Goal: Transaction & Acquisition: Download file/media

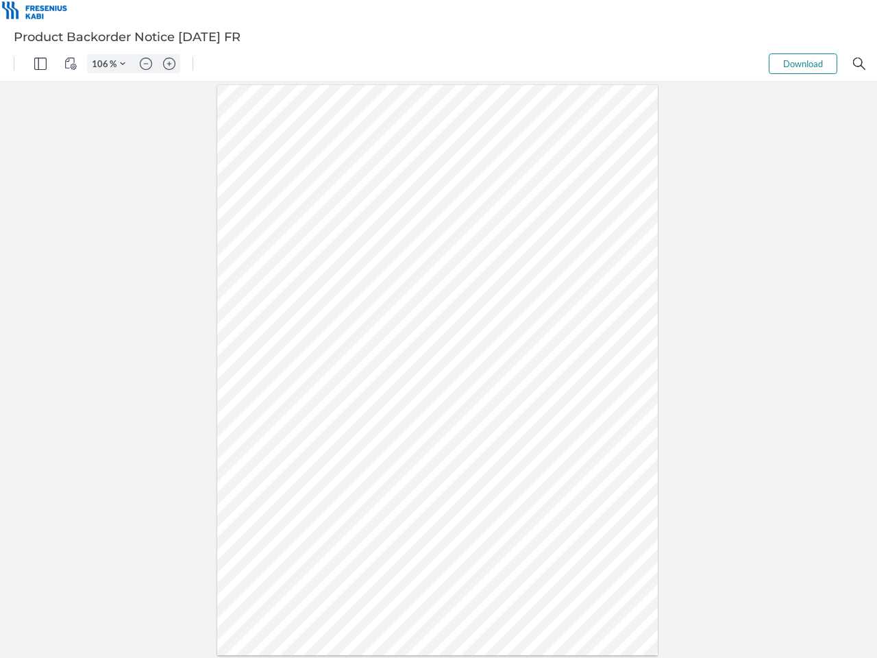
click at [40, 64] on img "Panel" at bounding box center [40, 64] width 12 height 12
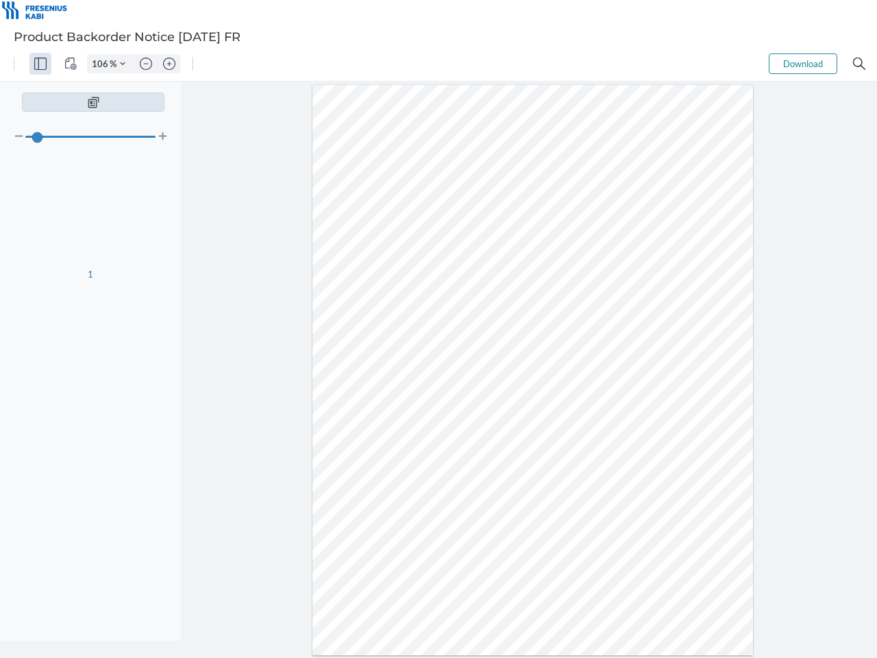
click at [71, 64] on img "View Controls" at bounding box center [70, 64] width 12 height 12
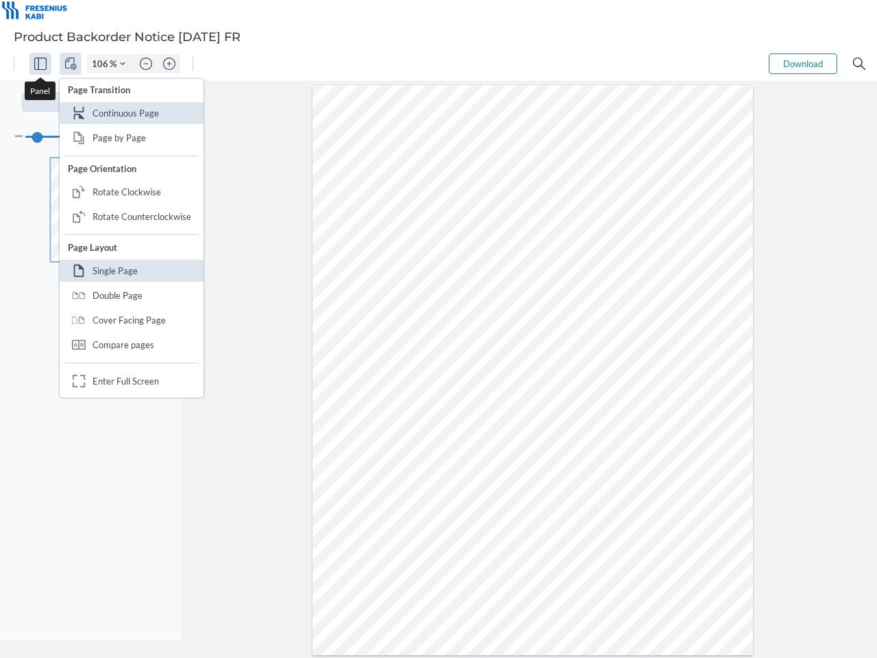
click at [102, 64] on input "106" at bounding box center [99, 64] width 22 height 12
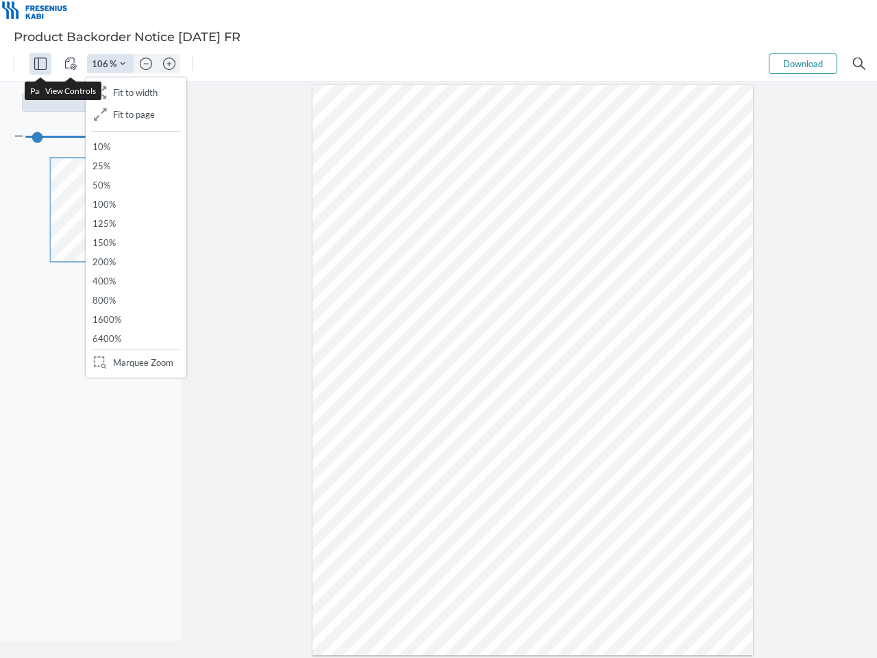
click at [123, 64] on img "Zoom Controls" at bounding box center [122, 63] width 5 height 5
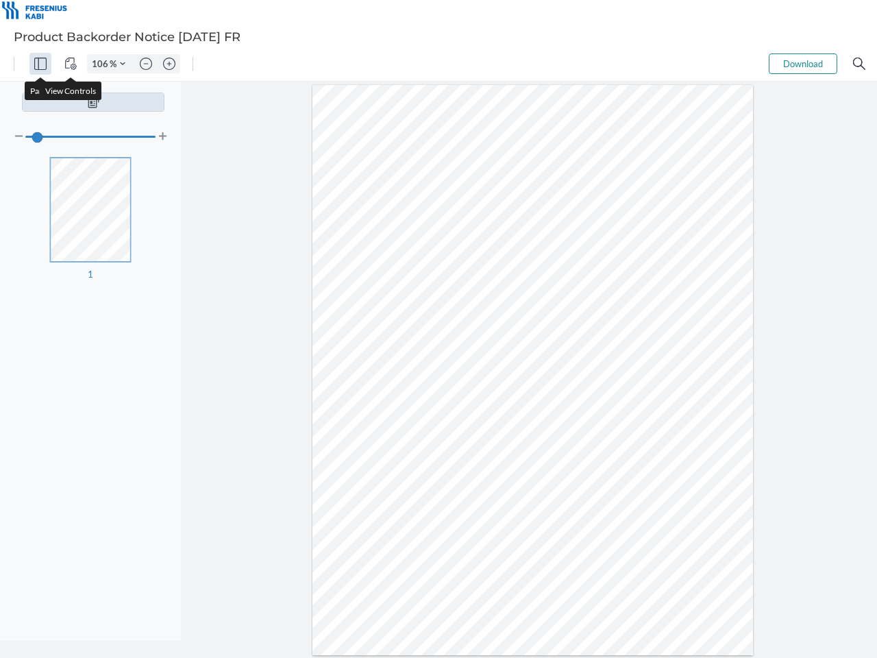
click at [146, 64] on img "Zoom out" at bounding box center [146, 64] width 12 height 12
click at [169, 64] on img "Zoom in" at bounding box center [169, 64] width 12 height 12
type input "106"
click at [803, 64] on button "Download" at bounding box center [803, 63] width 68 height 21
click at [859, 64] on img "Search" at bounding box center [859, 64] width 12 height 12
